Goal: Use online tool/utility: Utilize a website feature to perform a specific function

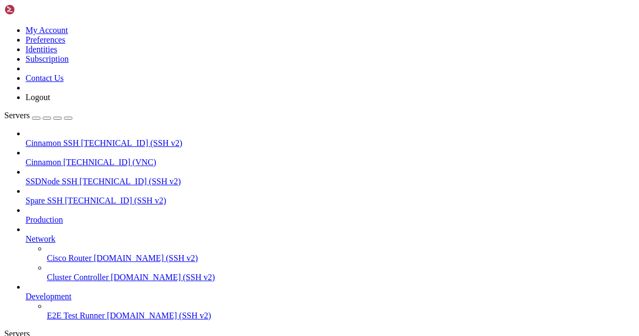
click at [61, 158] on span "Cinnamon" at bounding box center [44, 162] width 36 height 9
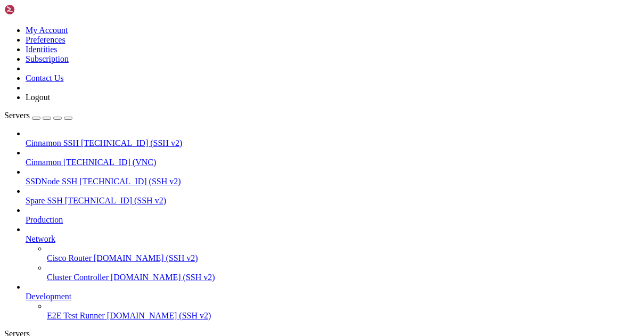
click at [4, 26] on icon at bounding box center [4, 26] width 0 height 0
click at [50, 102] on link "Logout" at bounding box center [38, 97] width 25 height 9
